Goal: Task Accomplishment & Management: Use online tool/utility

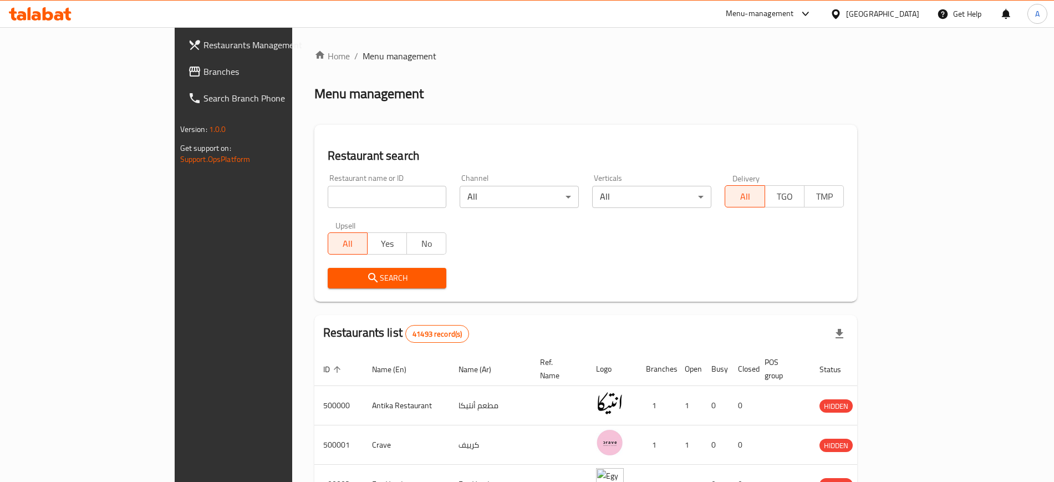
click at [331, 200] on input "search" at bounding box center [387, 197] width 119 height 22
type input "dark solution"
click button "Search" at bounding box center [387, 278] width 119 height 21
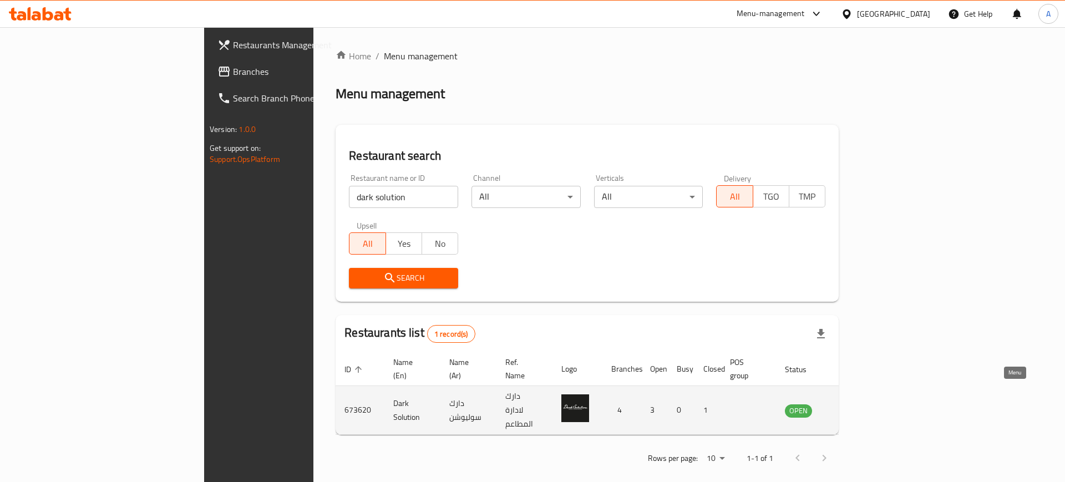
click at [856, 406] on icon "enhanced table" at bounding box center [850, 410] width 12 height 9
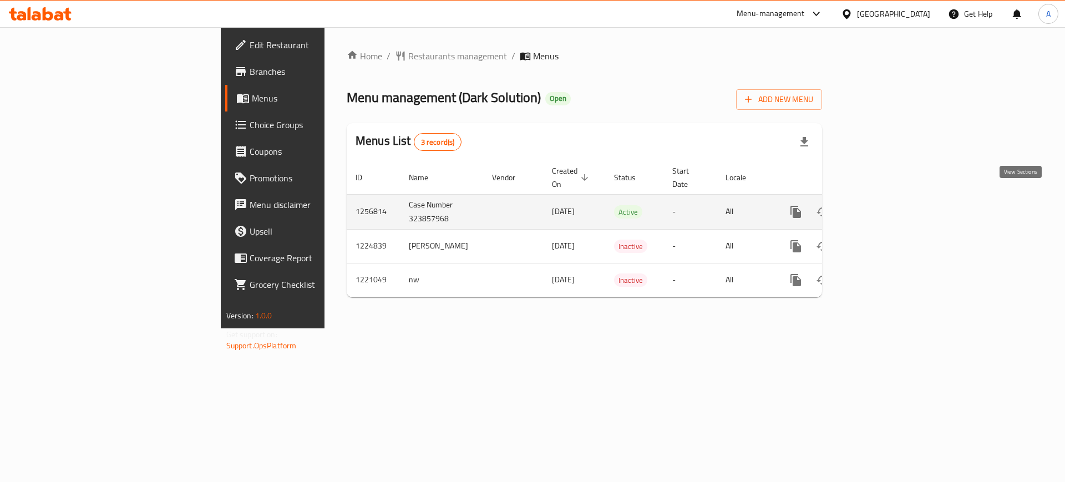
click at [882, 205] on icon "enhanced table" at bounding box center [875, 211] width 13 height 13
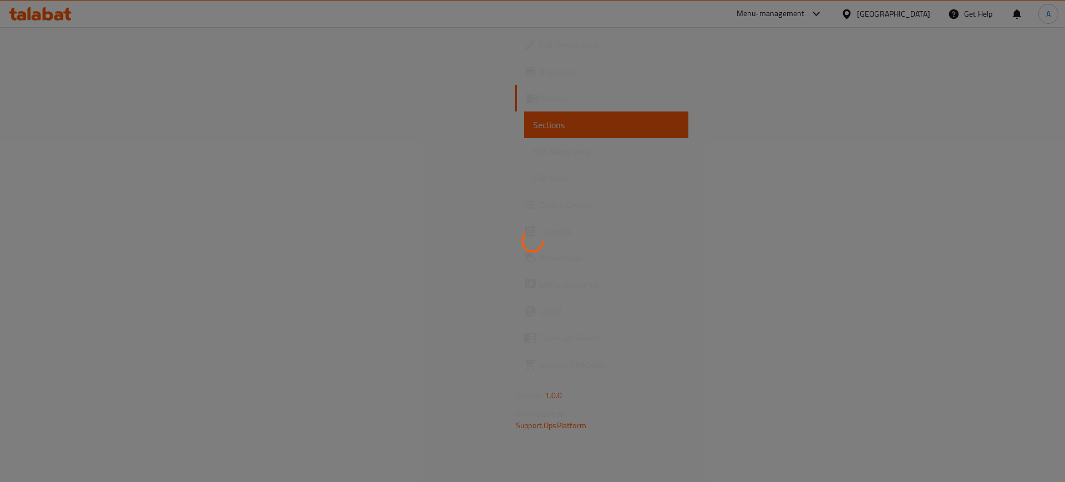
click at [861, 83] on div at bounding box center [532, 241] width 1065 height 482
